Goal: Task Accomplishment & Management: Manage account settings

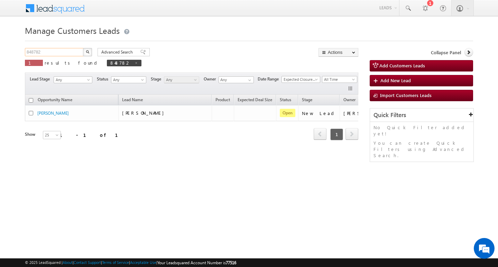
click at [55, 52] on input "848782" at bounding box center [54, 52] width 59 height 8
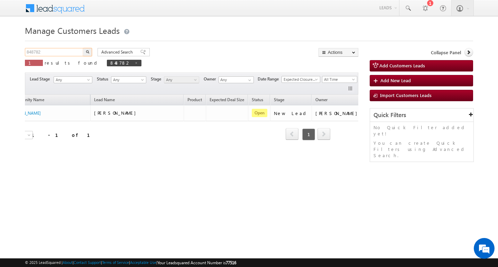
click at [55, 52] on input "848782" at bounding box center [54, 52] width 59 height 8
type input "Search Customers Leads"
click at [45, 53] on input "text" at bounding box center [54, 52] width 59 height 8
paste input "819876"
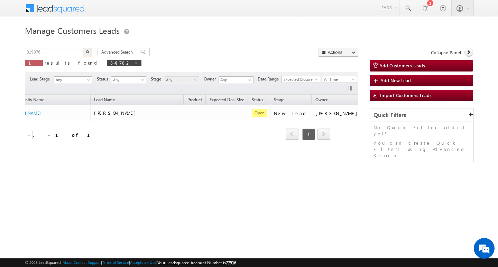
type input "819876"
click at [83, 48] on button "button" at bounding box center [87, 52] width 9 height 8
click at [361, 184] on div "Manage Customers Leads Customers Leads updated successfully. 819876 X 1 results…" at bounding box center [249, 109] width 448 height 173
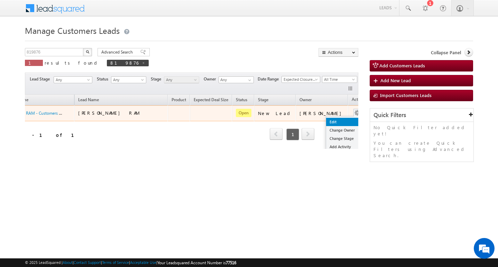
click at [334, 119] on link "Edit" at bounding box center [343, 122] width 35 height 8
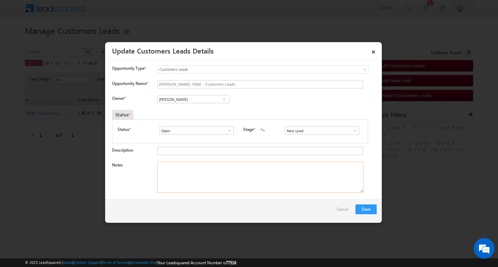
click at [235, 175] on textarea "Notes" at bounding box center [260, 177] width 206 height 31
click at [234, 172] on textarea "Notes" at bounding box center [260, 177] width 206 height 31
paste textarea "Customer Name : [PERSON_NAME] RAM / AG : 33/ JOB / MOTHE INCOEM : 25/ WORAK EXP…"
type textarea "Customer Name : [PERSON_NAME] RAM / AG : 33/ JOB / MOTHE INCOEM : 25/ WORAK EXP…"
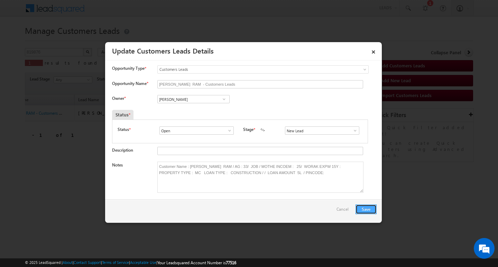
click at [368, 209] on button "Save" at bounding box center [366, 210] width 21 height 10
